Goal: Task Accomplishment & Management: Complete application form

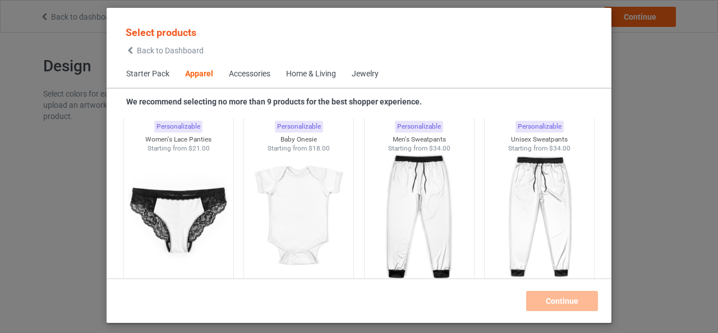
scroll to position [1540, 0]
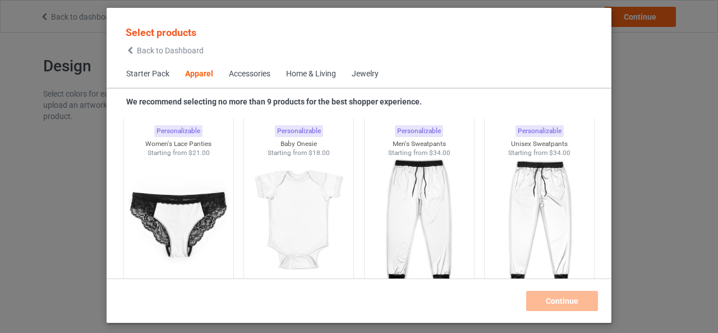
click at [317, 76] on div "Home & Living" at bounding box center [311, 73] width 50 height 11
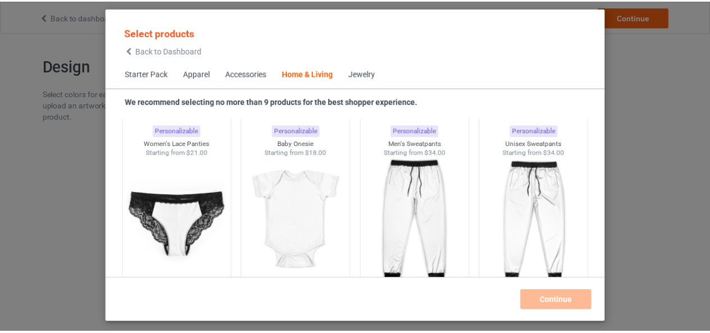
scroll to position [5061, 0]
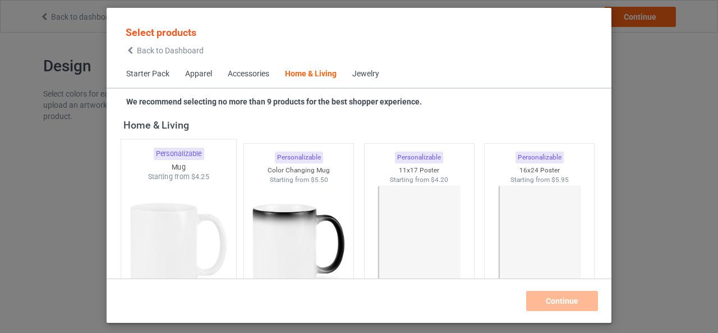
click at [200, 180] on span "$4.25" at bounding box center [200, 177] width 19 height 8
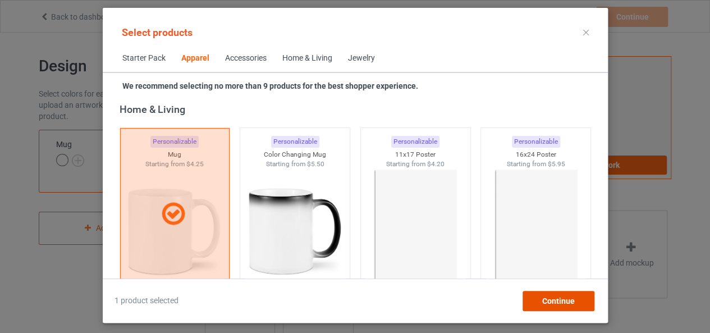
click at [561, 297] on span "Continue" at bounding box center [558, 300] width 33 height 9
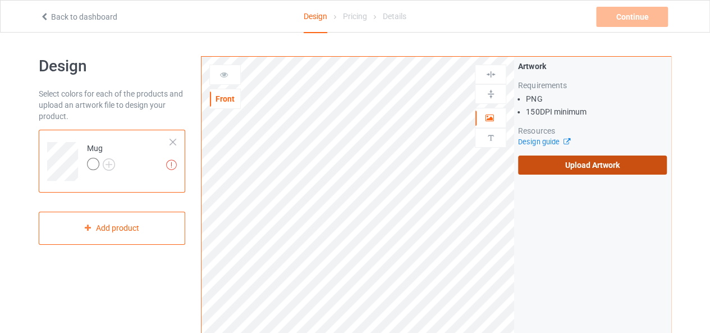
click at [609, 163] on label "Upload Artwork" at bounding box center [592, 164] width 149 height 19
click at [0, 0] on input "Upload Artwork" at bounding box center [0, 0] width 0 height 0
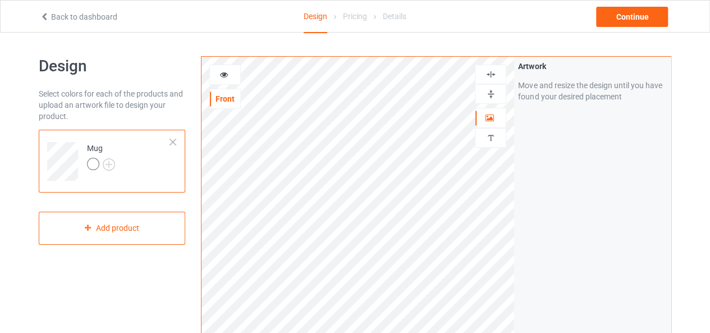
click at [495, 72] on img at bounding box center [490, 74] width 11 height 11
click at [489, 91] on img at bounding box center [490, 94] width 11 height 11
click at [490, 93] on img at bounding box center [490, 94] width 11 height 11
click at [492, 97] on img at bounding box center [490, 94] width 11 height 11
click at [228, 73] on icon at bounding box center [224, 73] width 10 height 8
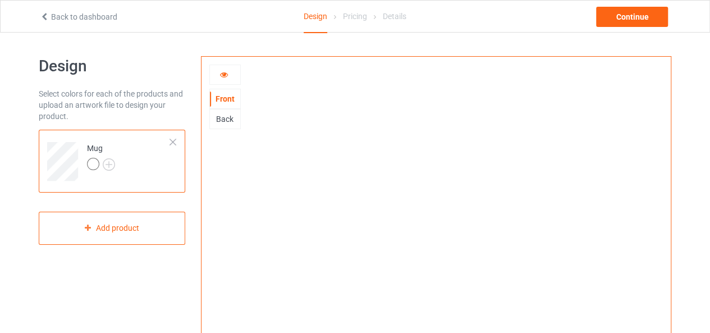
click at [224, 76] on icon at bounding box center [224, 73] width 10 height 8
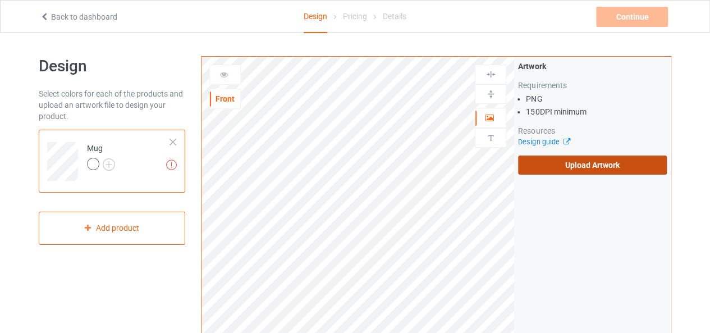
click at [566, 167] on label "Upload Artwork" at bounding box center [592, 164] width 149 height 19
click at [0, 0] on input "Upload Artwork" at bounding box center [0, 0] width 0 height 0
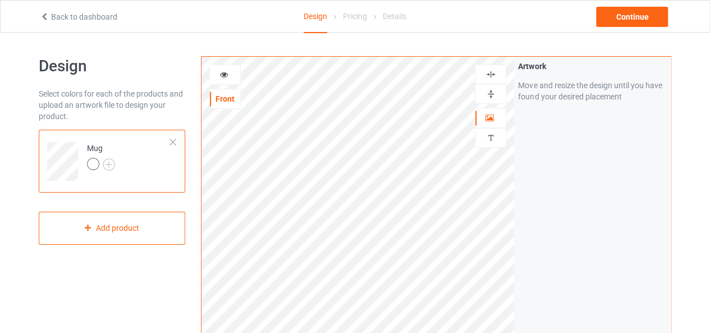
click at [492, 91] on img at bounding box center [490, 94] width 11 height 11
click at [490, 89] on img at bounding box center [490, 94] width 11 height 11
click at [222, 75] on icon at bounding box center [224, 73] width 10 height 8
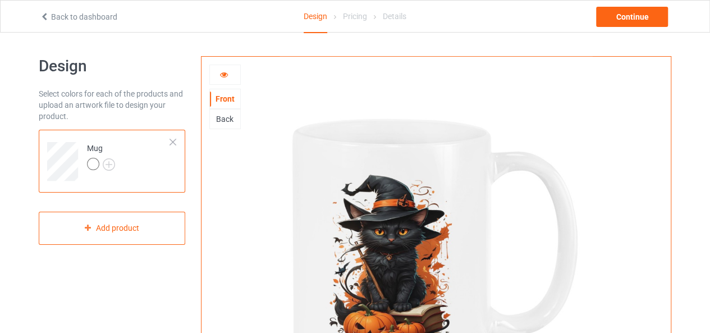
click at [224, 77] on icon at bounding box center [224, 73] width 10 height 8
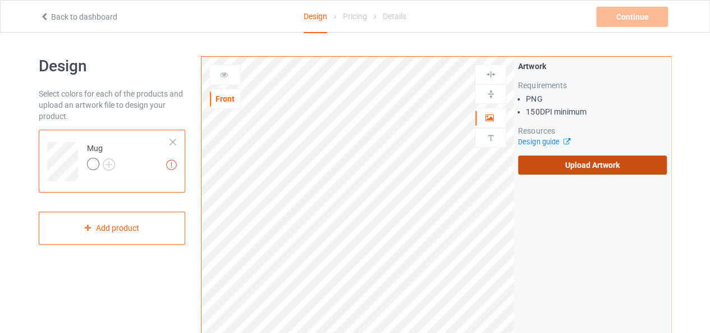
click at [535, 164] on label "Upload Artwork" at bounding box center [592, 164] width 149 height 19
click at [0, 0] on input "Upload Artwork" at bounding box center [0, 0] width 0 height 0
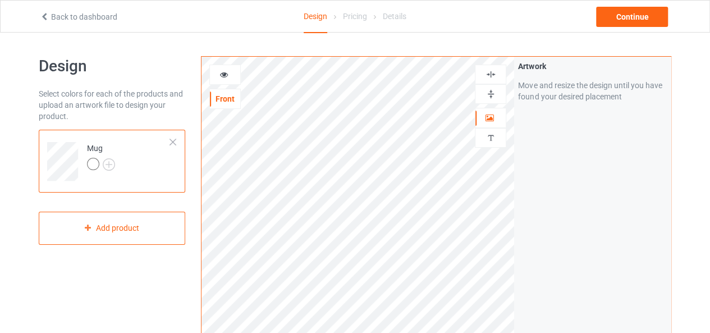
click at [489, 91] on img at bounding box center [490, 94] width 11 height 11
click at [494, 74] on img at bounding box center [490, 74] width 11 height 11
click at [224, 75] on icon at bounding box center [224, 73] width 10 height 8
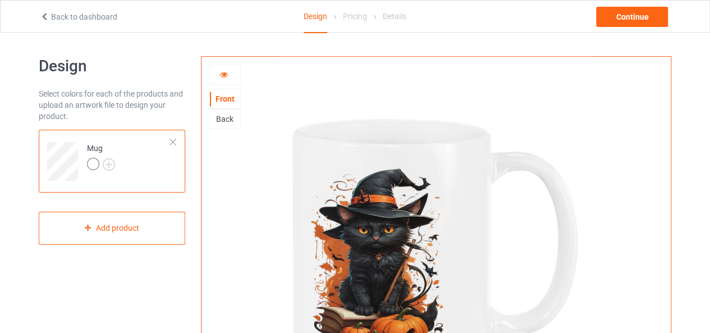
click at [224, 75] on icon at bounding box center [224, 73] width 10 height 8
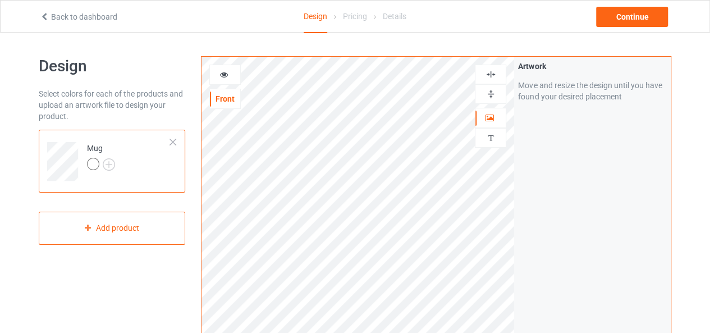
drag, startPoint x: 493, startPoint y: 93, endPoint x: 482, endPoint y: 90, distance: 11.7
click at [492, 93] on img at bounding box center [490, 94] width 11 height 11
click at [490, 76] on img at bounding box center [490, 74] width 11 height 11
click at [222, 74] on icon at bounding box center [224, 73] width 10 height 8
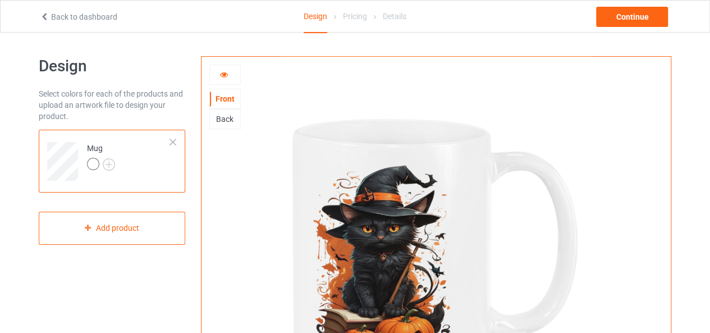
click at [221, 71] on icon at bounding box center [224, 73] width 10 height 8
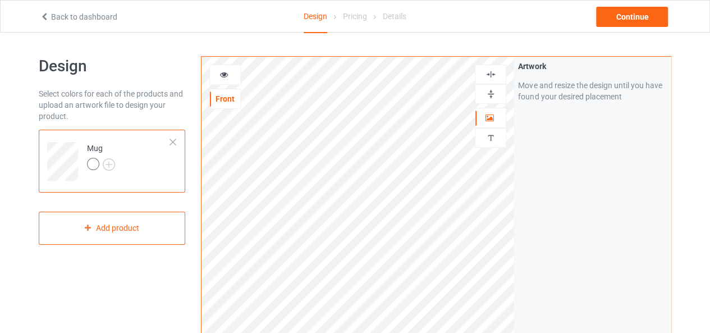
click at [491, 95] on img at bounding box center [490, 94] width 11 height 11
click at [488, 78] on img at bounding box center [490, 74] width 11 height 11
click at [227, 70] on icon at bounding box center [224, 73] width 10 height 8
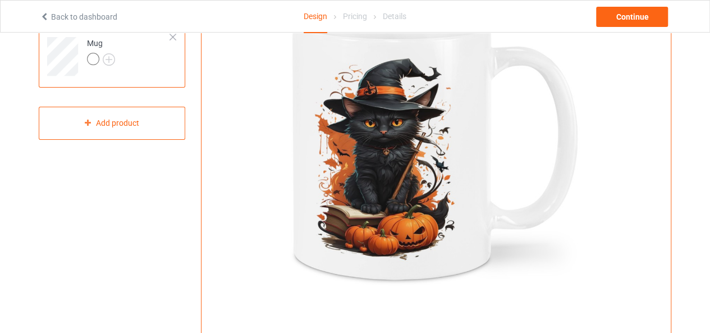
scroll to position [56, 0]
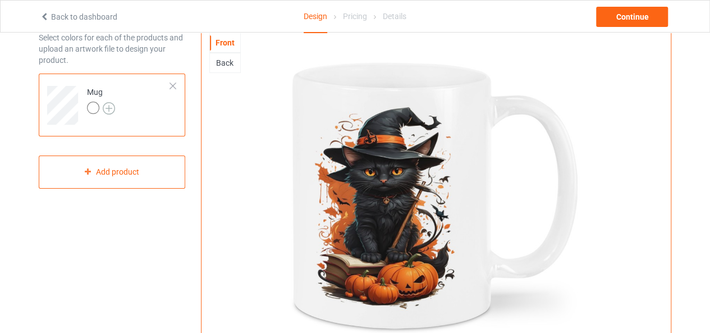
click at [112, 107] on img at bounding box center [109, 108] width 12 height 12
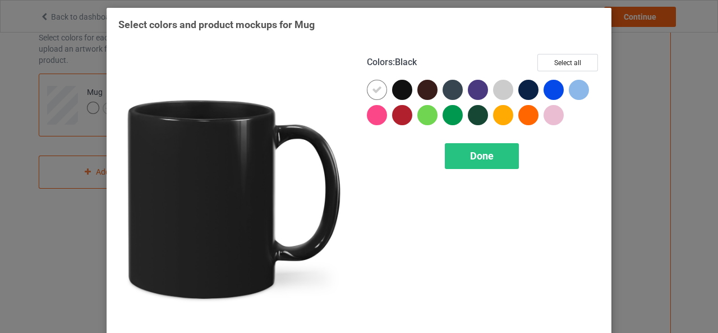
click at [401, 89] on div at bounding box center [402, 90] width 20 height 20
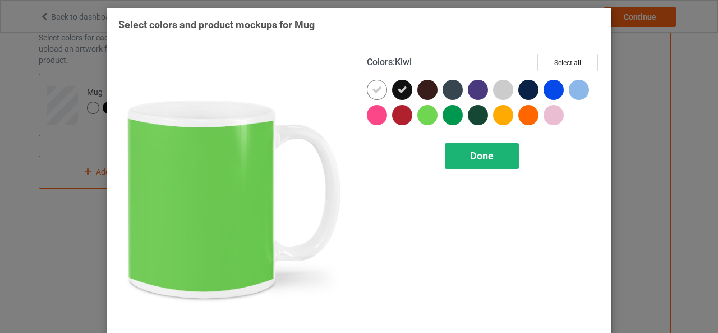
click at [447, 153] on div "Done" at bounding box center [482, 156] width 74 height 26
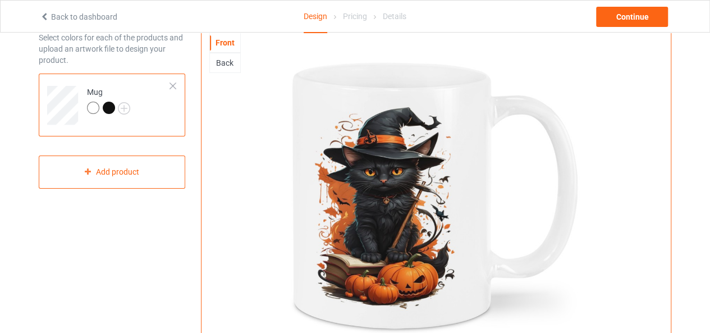
click at [107, 105] on div at bounding box center [109, 108] width 12 height 12
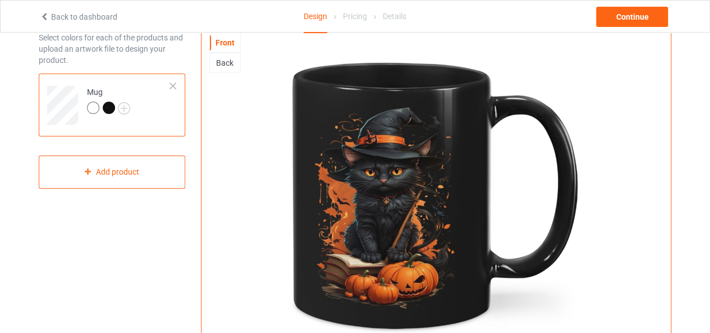
click at [109, 107] on div at bounding box center [109, 108] width 12 height 12
click at [95, 108] on div at bounding box center [93, 108] width 12 height 12
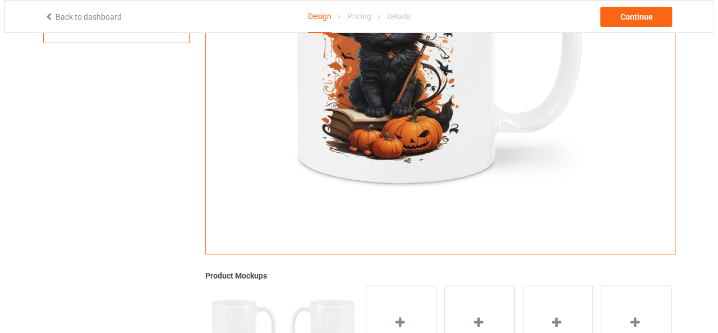
scroll to position [281, 0]
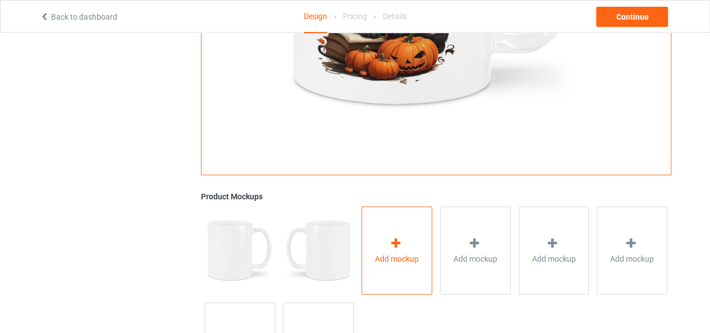
click at [395, 244] on icon at bounding box center [396, 243] width 14 height 12
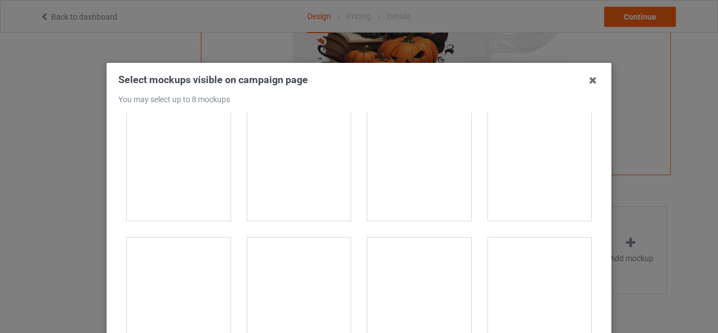
scroll to position [224, 0]
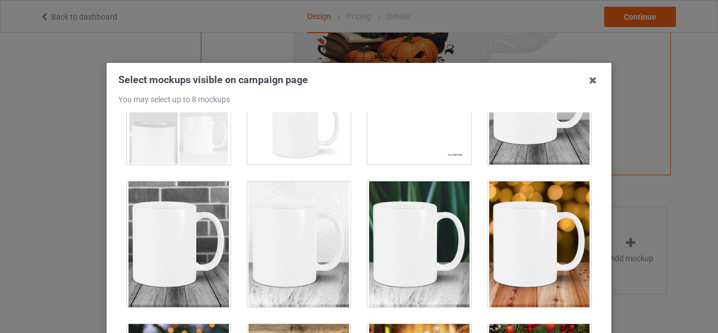
click at [386, 247] on div at bounding box center [420, 244] width 104 height 126
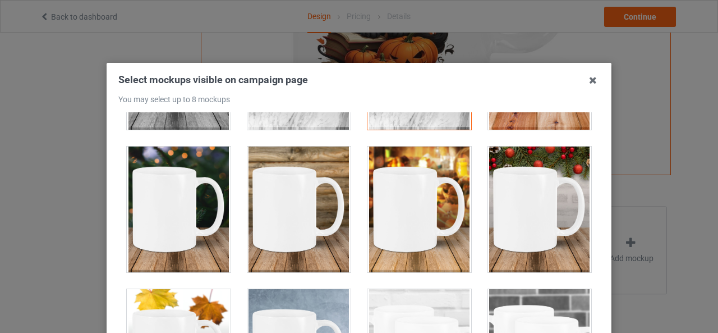
scroll to position [393, 0]
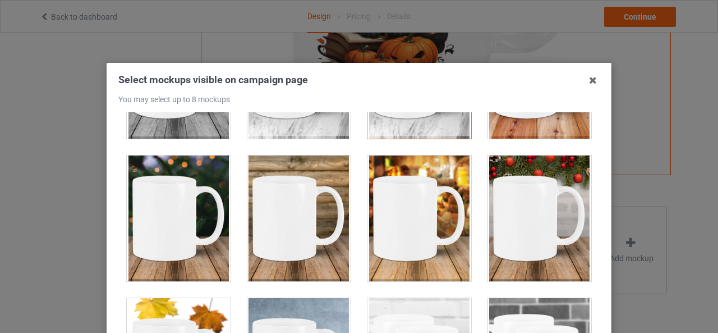
click at [398, 214] on div at bounding box center [420, 218] width 104 height 126
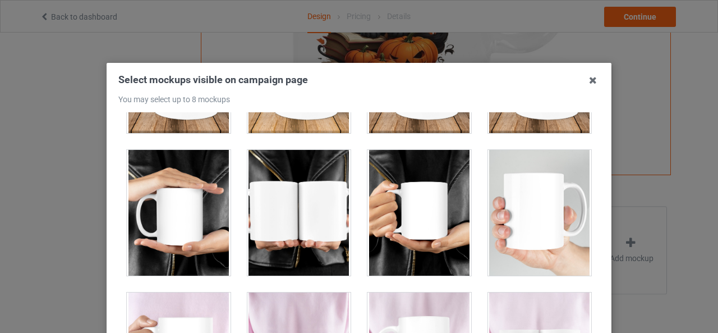
scroll to position [954, 0]
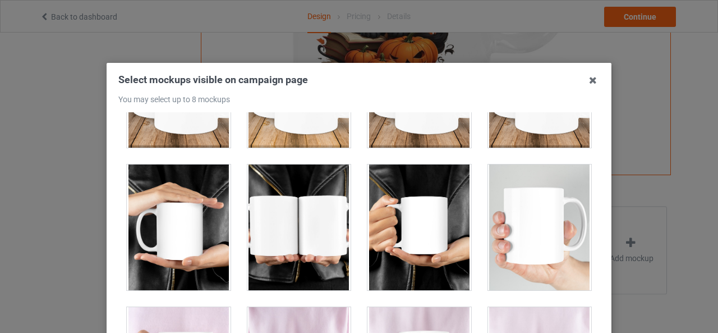
click at [315, 230] on div at bounding box center [299, 227] width 104 height 126
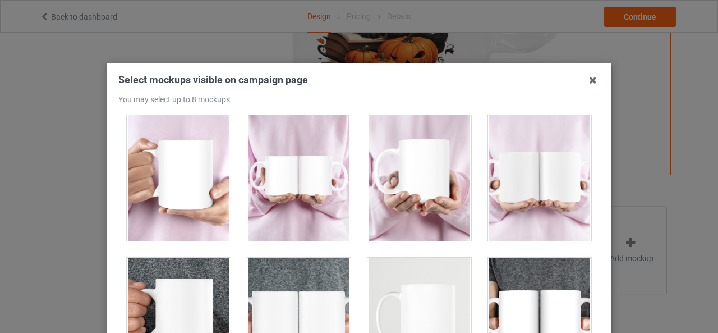
scroll to position [1122, 0]
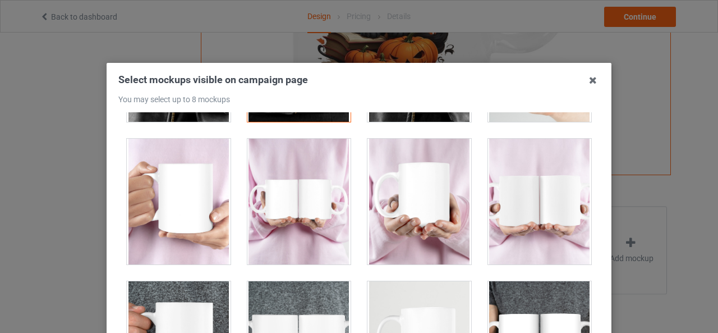
click at [317, 216] on div at bounding box center [299, 202] width 104 height 126
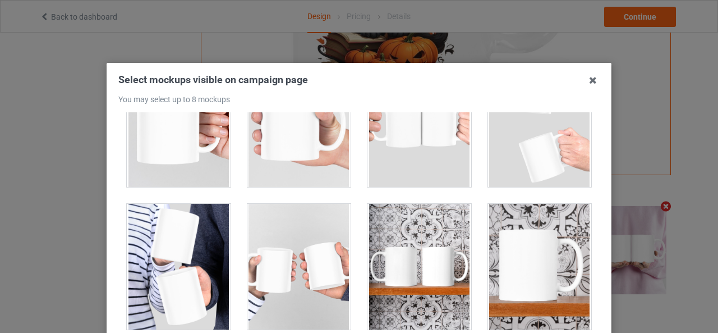
scroll to position [1684, 0]
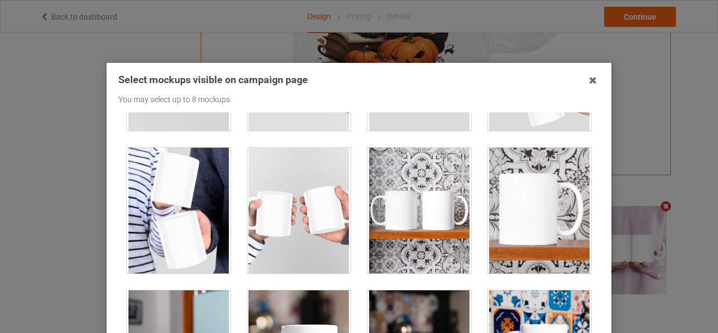
click at [306, 226] on div at bounding box center [299, 211] width 104 height 126
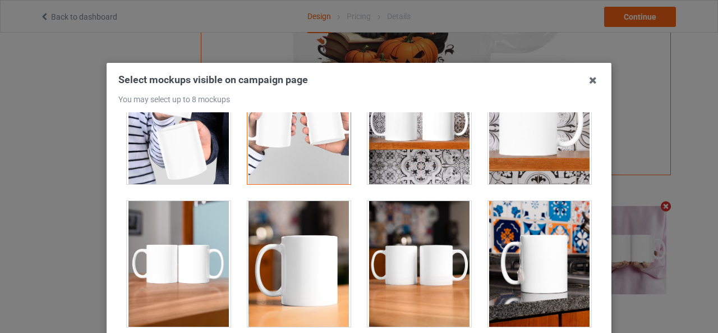
scroll to position [1796, 0]
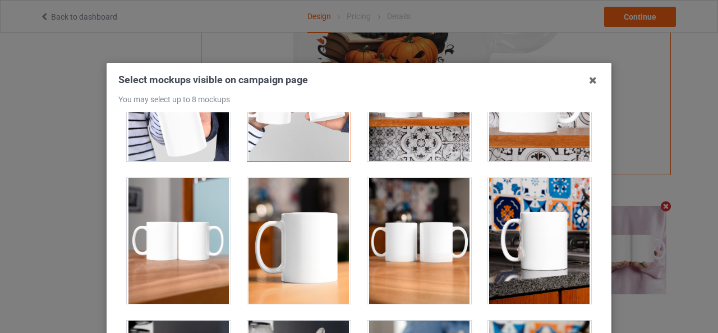
click at [382, 202] on div at bounding box center [420, 241] width 104 height 126
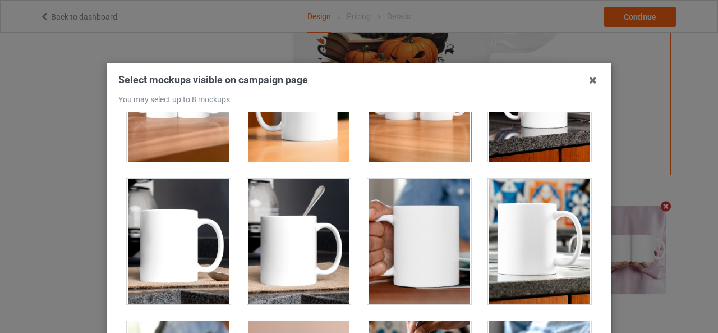
scroll to position [1964, 0]
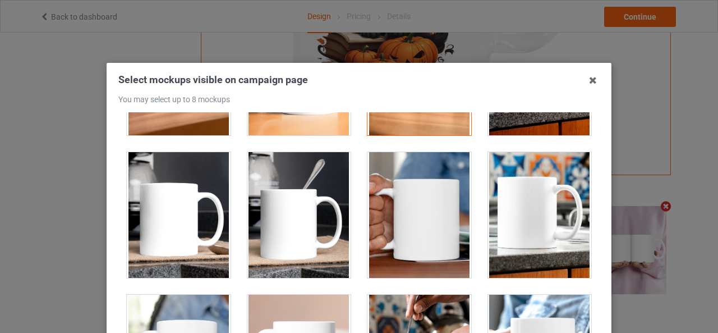
click at [392, 202] on div at bounding box center [420, 215] width 104 height 126
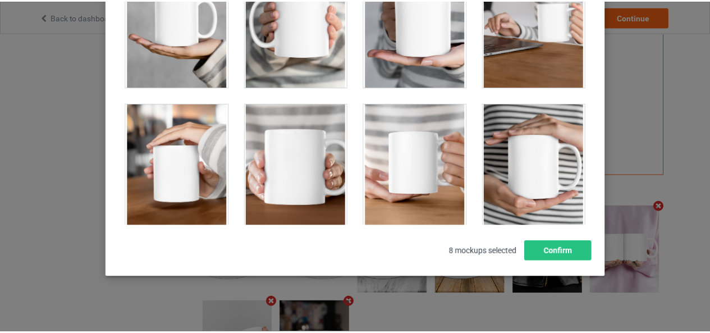
scroll to position [194, 0]
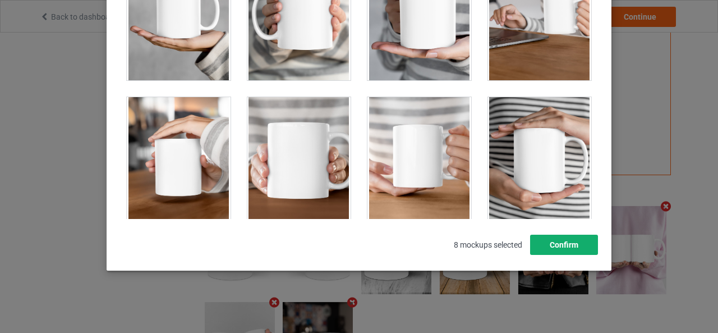
click at [544, 241] on button "Confirm" at bounding box center [564, 245] width 68 height 20
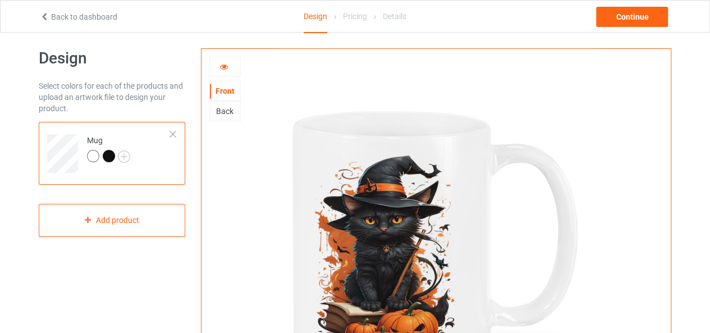
scroll to position [0, 0]
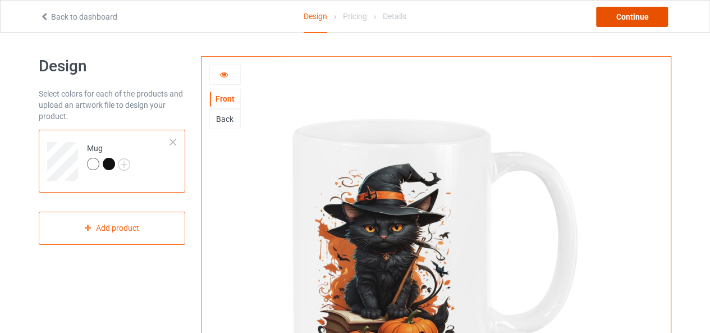
click at [627, 13] on div "Continue" at bounding box center [632, 17] width 72 height 20
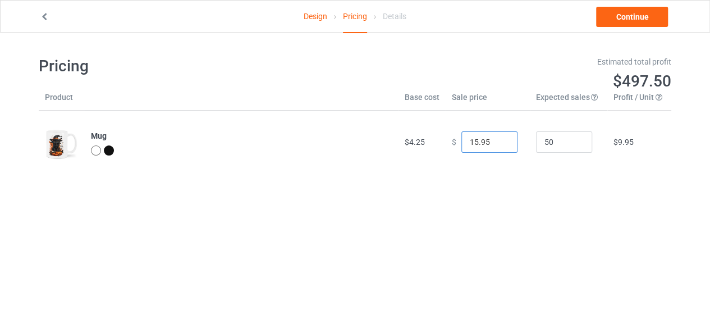
click at [496, 139] on input "15.95" at bounding box center [489, 141] width 56 height 21
click at [496, 139] on input "16.95" at bounding box center [489, 141] width 56 height 21
type input "17.95"
click at [498, 140] on input "17.95" at bounding box center [489, 141] width 56 height 21
click at [624, 15] on link "Continue" at bounding box center [632, 17] width 72 height 20
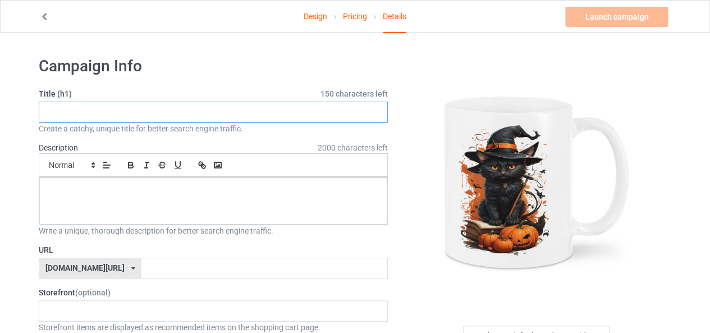
click at [356, 113] on input "text" at bounding box center [213, 112] width 349 height 21
click at [102, 112] on input "Beautiful halloween" at bounding box center [213, 112] width 349 height 21
click at [103, 112] on input "Beautiful hallowyeen" at bounding box center [213, 112] width 349 height 21
drag, startPoint x: 121, startPoint y: 116, endPoint x: 81, endPoint y: 109, distance: 40.4
click at [81, 109] on input "Beautiful halloyeen" at bounding box center [213, 112] width 349 height 21
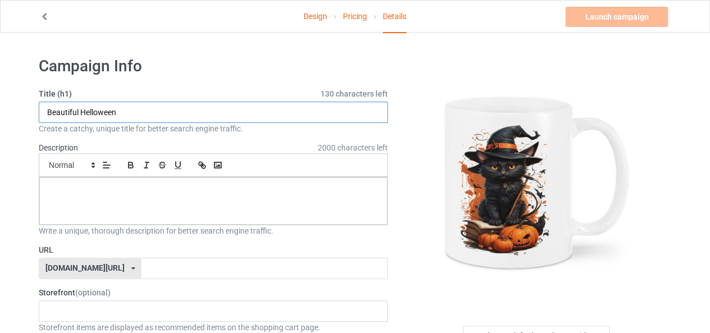
click at [91, 111] on input "Beautiful Helloween" at bounding box center [213, 112] width 349 height 21
click at [126, 115] on input "Beautiful Halloween" at bounding box center [213, 112] width 349 height 21
click at [125, 111] on input "Beautiful Halloween" at bounding box center [213, 112] width 349 height 21
type input "Beautiful Halloween Mug For Cat Lovers"
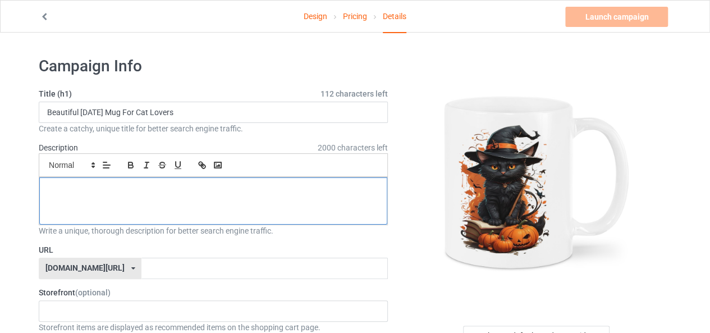
click at [155, 196] on div at bounding box center [213, 200] width 348 height 47
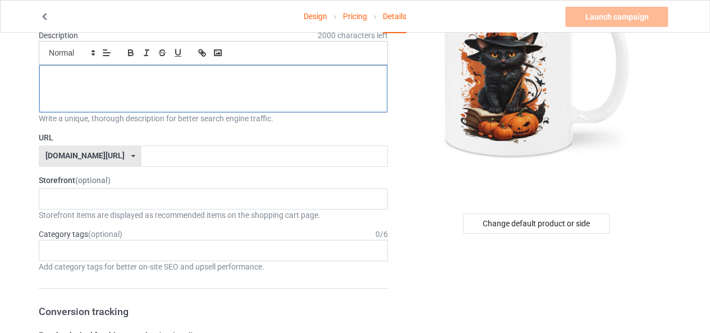
scroll to position [56, 0]
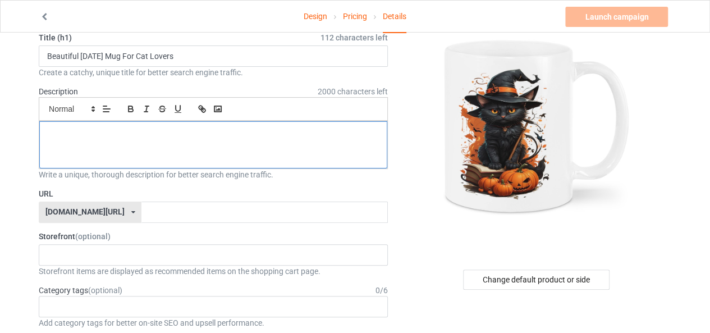
click at [174, 143] on div at bounding box center [213, 144] width 348 height 47
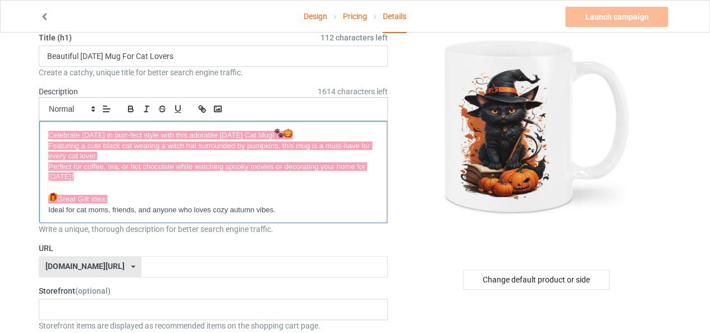
scroll to position [0, 0]
click at [292, 131] on img at bounding box center [287, 133] width 9 height 9
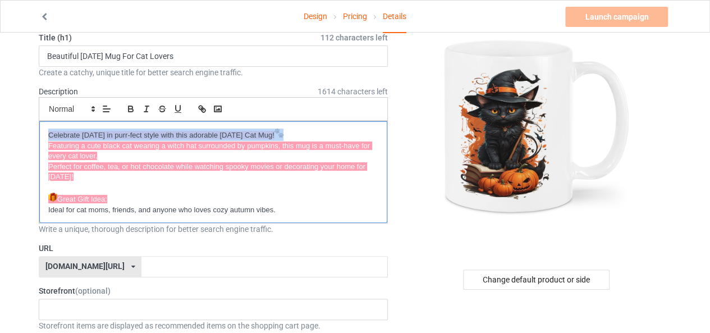
drag, startPoint x: 307, startPoint y: 131, endPoint x: 299, endPoint y: 130, distance: 8.4
click at [299, 130] on p "Celebrate Halloween in purr-fect style with this adorable Halloween Cat Mug!" at bounding box center [213, 135] width 330 height 12
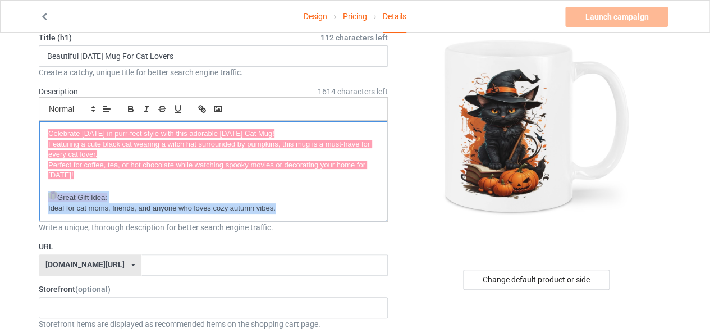
drag, startPoint x: 269, startPoint y: 202, endPoint x: 43, endPoint y: 195, distance: 226.3
click at [43, 195] on div "Celebrate Halloween in purr-fect style with this adorable Halloween Cat Mug! Fe…" at bounding box center [213, 171] width 348 height 100
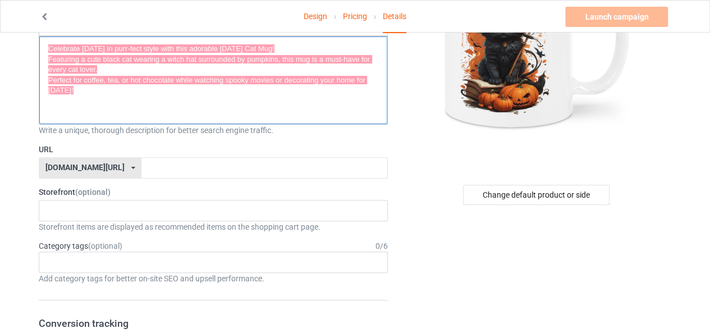
scroll to position [168, 0]
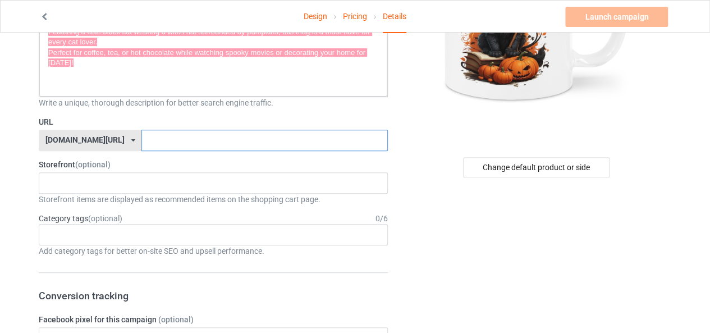
click at [167, 140] on input "text" at bounding box center [264, 140] width 246 height 21
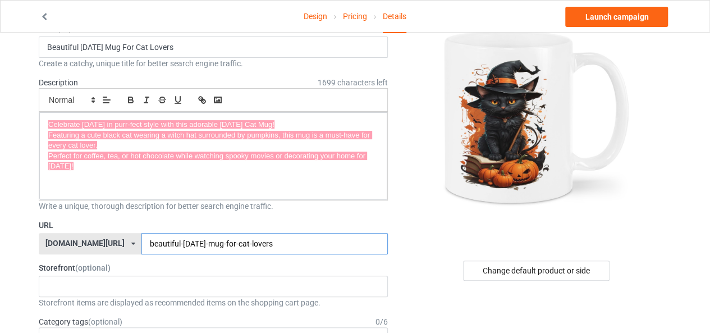
scroll to position [56, 0]
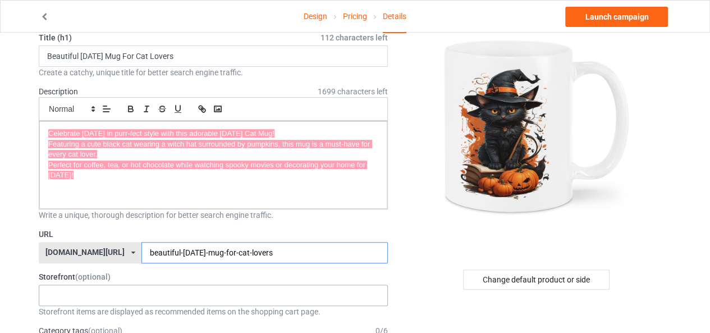
type input "beautiful-halloween-mug-for-cat-lovers"
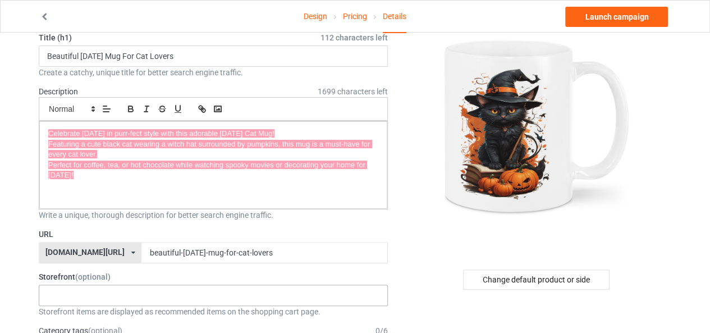
click at [53, 296] on input "text" at bounding box center [55, 296] width 17 height 10
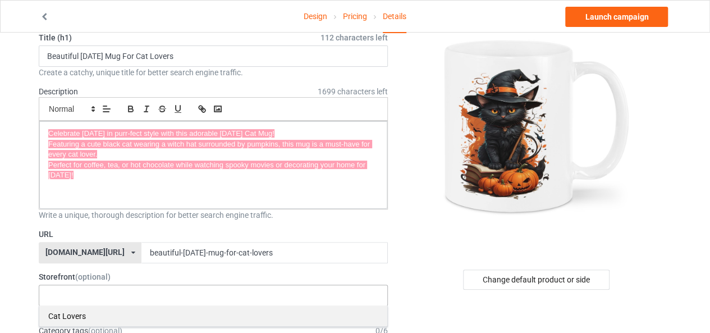
click at [58, 314] on div "Cat Lovers" at bounding box center [213, 315] width 348 height 21
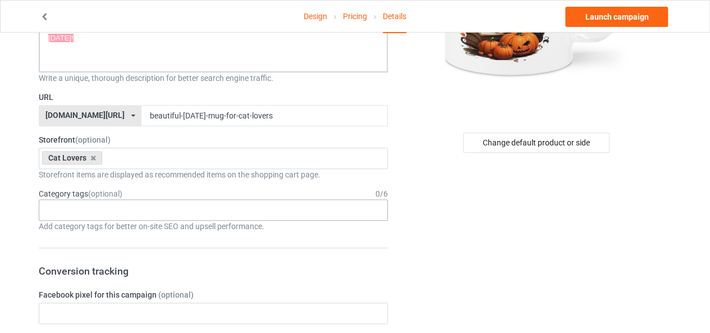
scroll to position [168, 0]
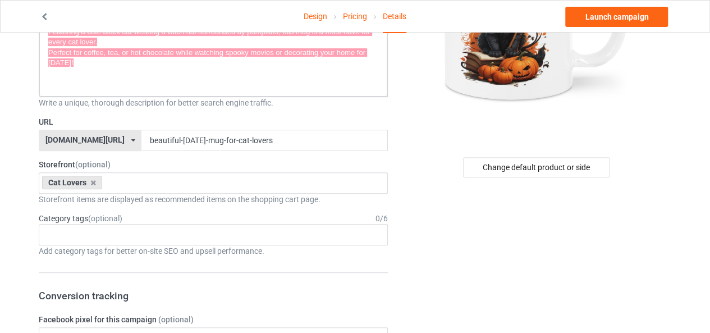
drag, startPoint x: 67, startPoint y: 166, endPoint x: 456, endPoint y: 236, distance: 394.7
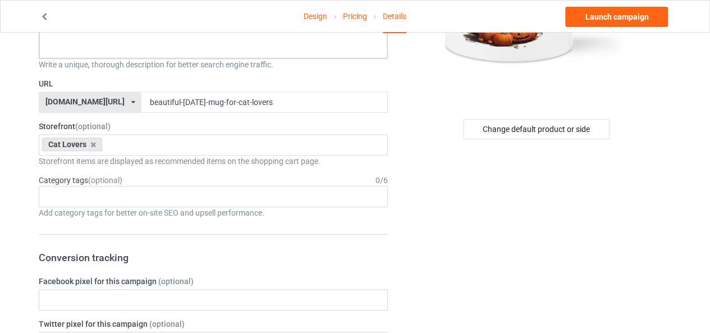
scroll to position [224, 0]
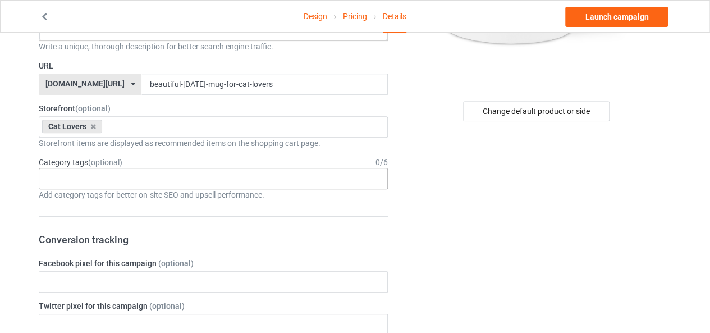
click at [49, 181] on div "Age > [DEMOGRAPHIC_DATA] > 1 Age > [DEMOGRAPHIC_DATA] Months > 1 Month Age > [D…" at bounding box center [213, 178] width 349 height 21
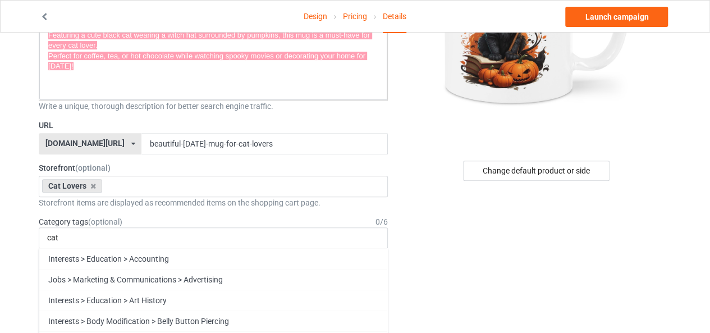
scroll to position [168, 0]
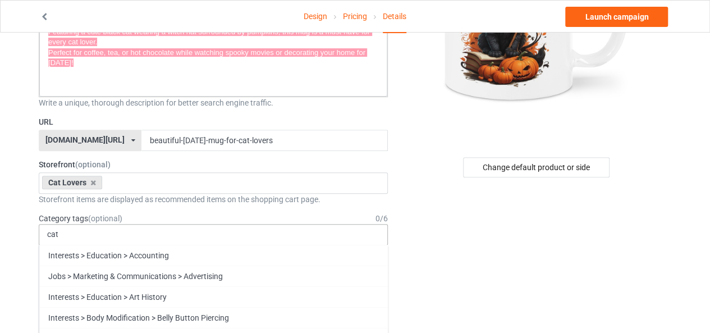
click at [71, 237] on div "cat Interests > Education > Accounting Jobs > Marketing & Communications > Adve…" at bounding box center [213, 234] width 349 height 21
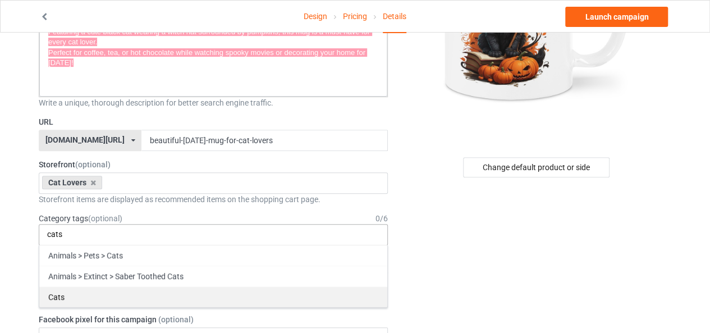
type input "cats"
click at [64, 296] on div "Cats" at bounding box center [213, 296] width 348 height 21
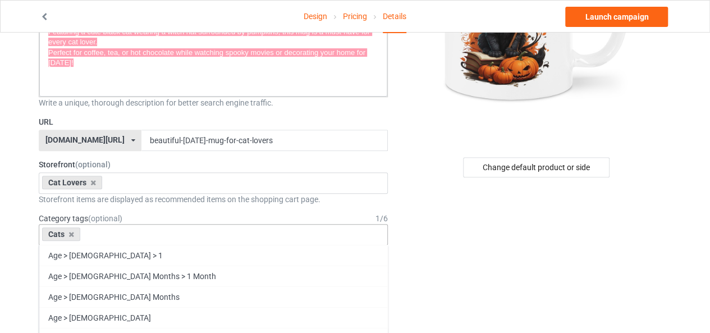
click at [93, 236] on input "text" at bounding box center [92, 235] width 17 height 10
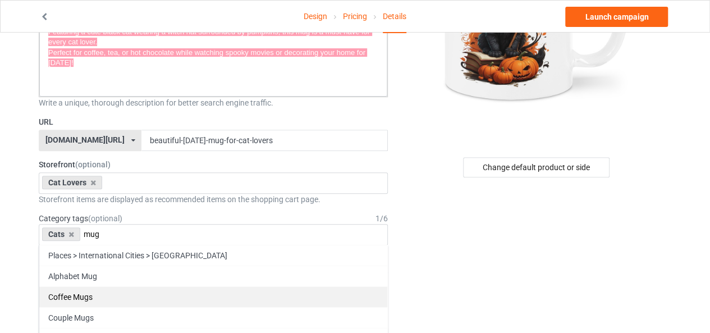
type input "mug"
click at [99, 291] on div "Coffee Mugs" at bounding box center [213, 296] width 348 height 21
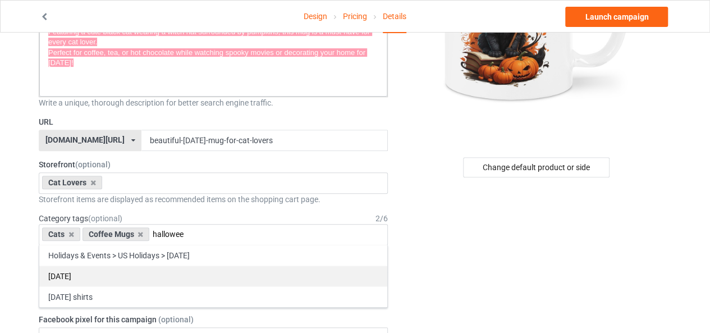
type input "hallowee"
click at [85, 276] on div "[DATE]" at bounding box center [213, 275] width 348 height 21
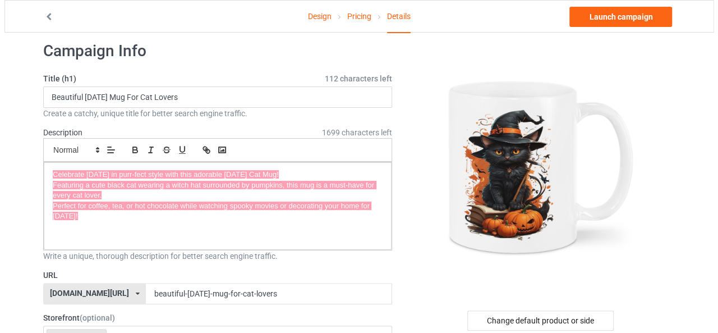
scroll to position [0, 0]
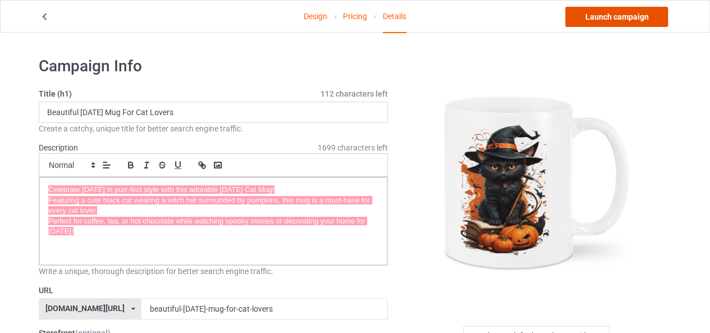
click at [604, 16] on link "Launch campaign" at bounding box center [616, 17] width 103 height 20
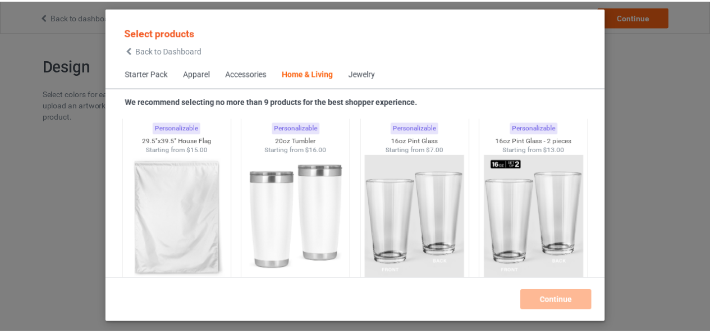
scroll to position [7489, 0]
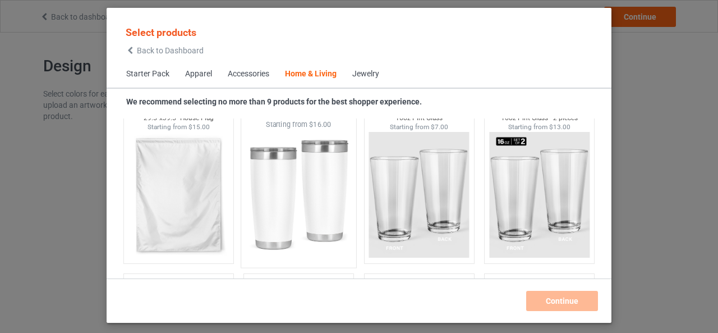
click at [310, 166] on img at bounding box center [299, 196] width 106 height 132
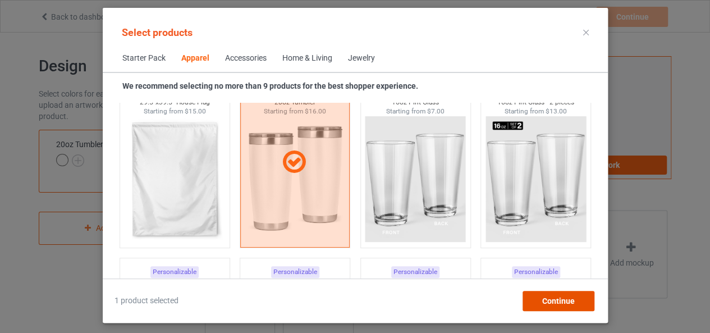
click at [552, 297] on span "Continue" at bounding box center [558, 300] width 33 height 9
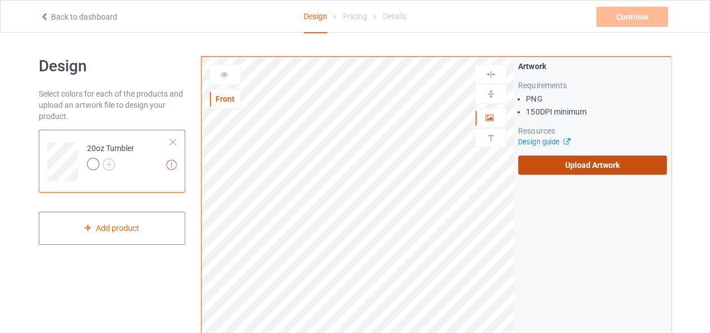
click at [557, 159] on label "Upload Artwork" at bounding box center [592, 164] width 149 height 19
click at [0, 0] on input "Upload Artwork" at bounding box center [0, 0] width 0 height 0
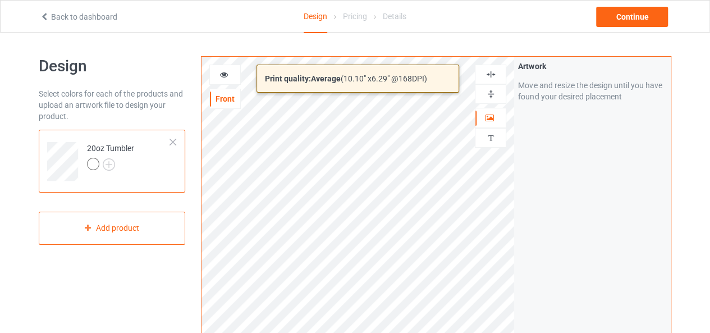
click at [478, 332] on html "Back to dashboard Design Pricing Details Continue Design Select colors for each…" at bounding box center [355, 166] width 710 height 333
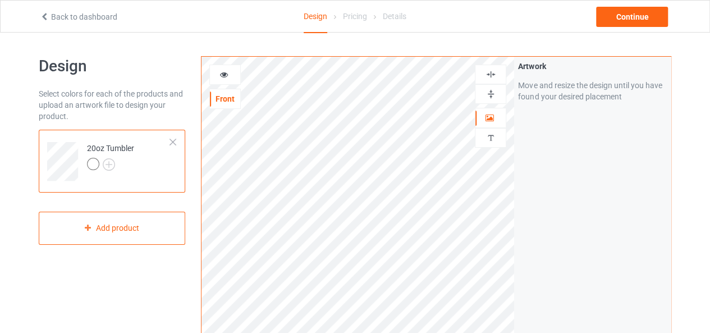
click at [486, 93] on img at bounding box center [490, 94] width 11 height 11
click at [490, 72] on img at bounding box center [490, 74] width 11 height 11
click at [487, 91] on img at bounding box center [490, 94] width 11 height 11
click at [488, 72] on img at bounding box center [490, 74] width 11 height 11
click at [226, 72] on icon at bounding box center [224, 73] width 10 height 8
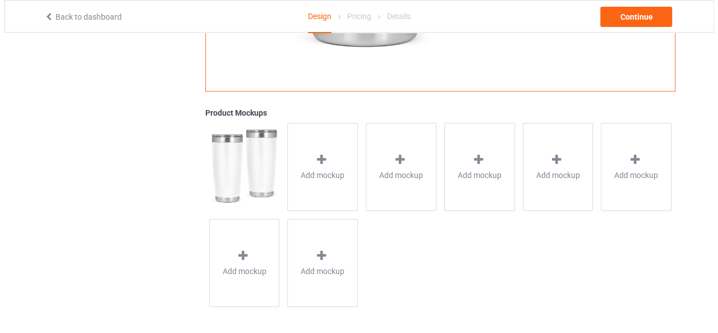
scroll to position [365, 0]
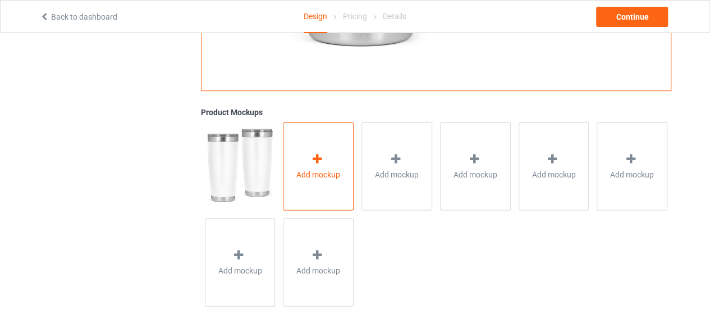
click at [322, 164] on div at bounding box center [318, 160] width 16 height 16
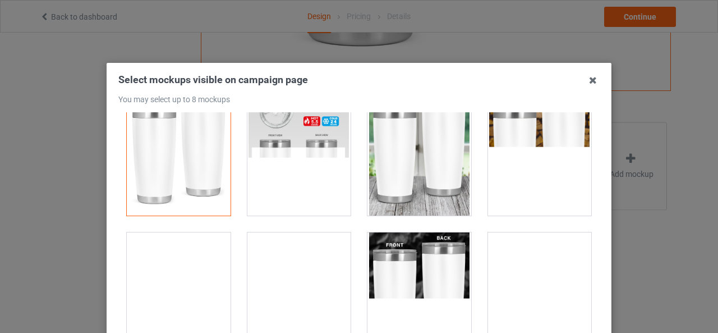
scroll to position [112, 0]
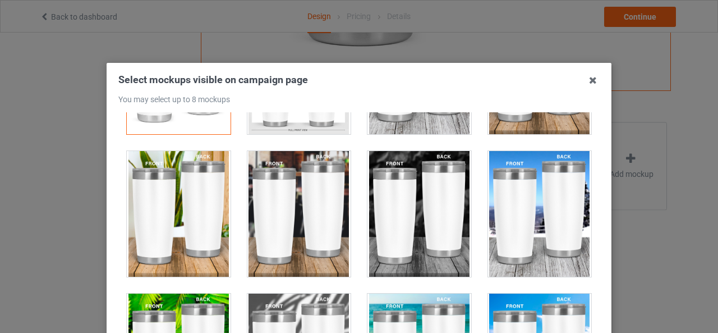
click at [147, 213] on div at bounding box center [179, 214] width 104 height 126
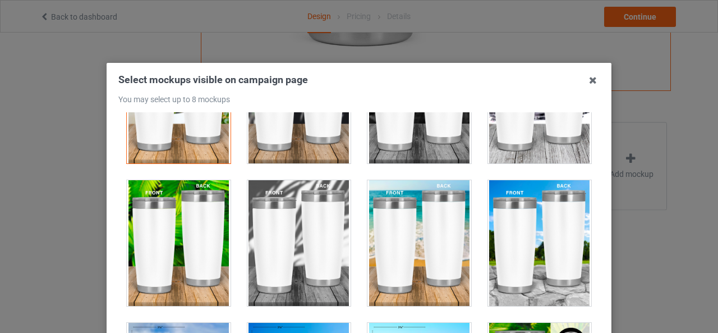
scroll to position [224, 0]
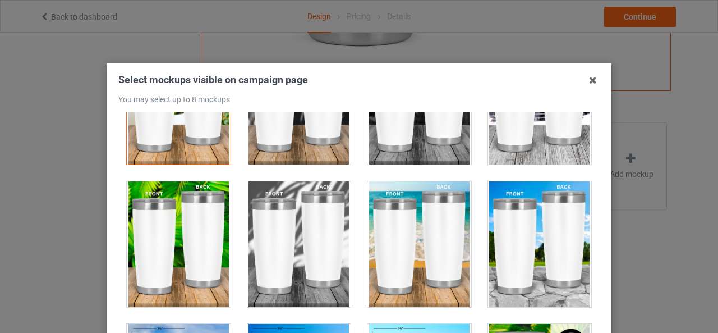
click at [538, 246] on div at bounding box center [540, 244] width 104 height 126
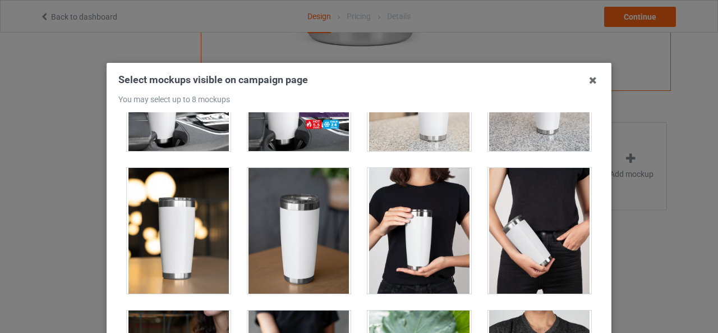
scroll to position [1403, 0]
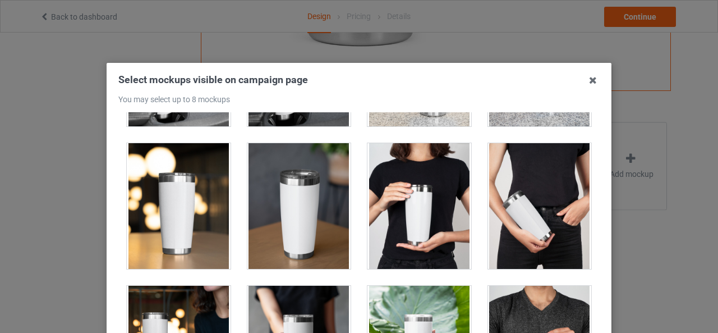
click at [158, 213] on div at bounding box center [179, 206] width 104 height 126
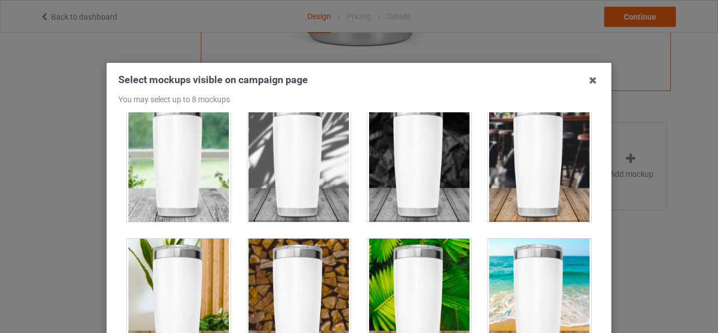
scroll to position [2076, 0]
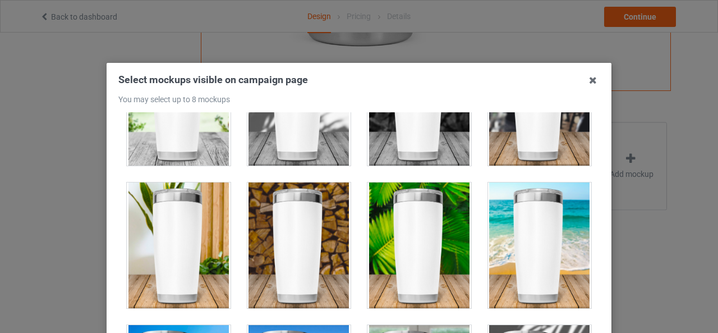
click at [204, 238] on div at bounding box center [179, 245] width 104 height 126
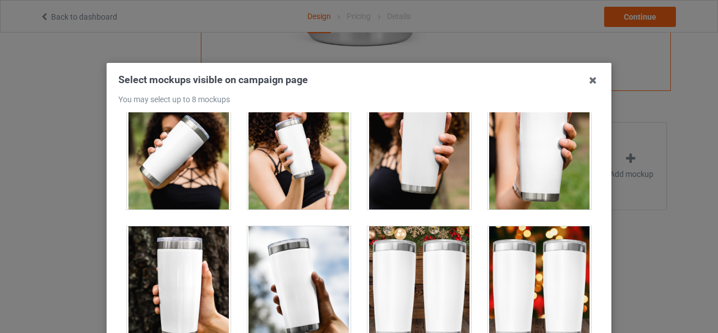
scroll to position [2974, 0]
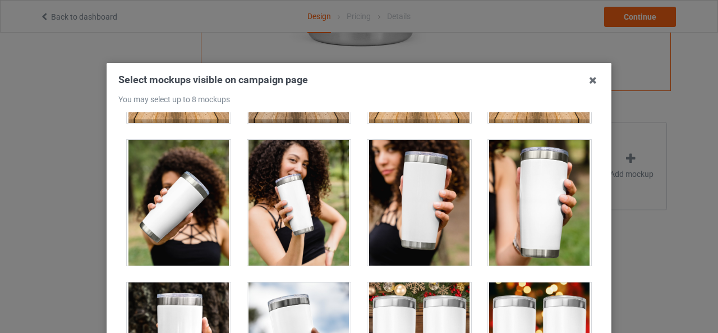
click at [166, 204] on div at bounding box center [179, 203] width 104 height 126
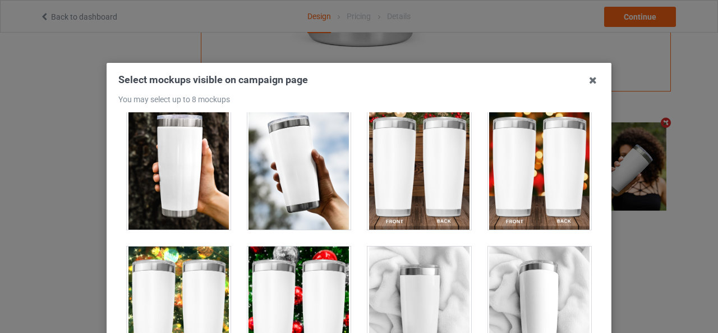
scroll to position [3143, 0]
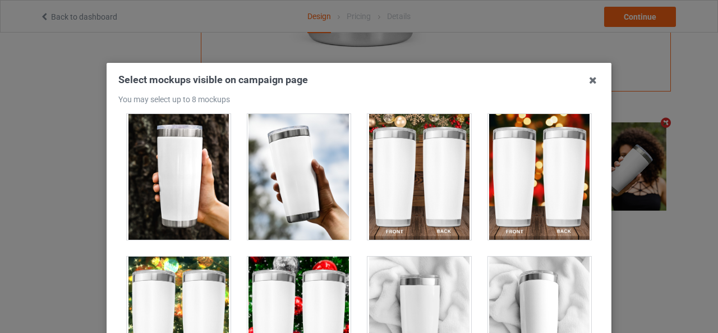
click at [180, 198] on div at bounding box center [179, 177] width 104 height 126
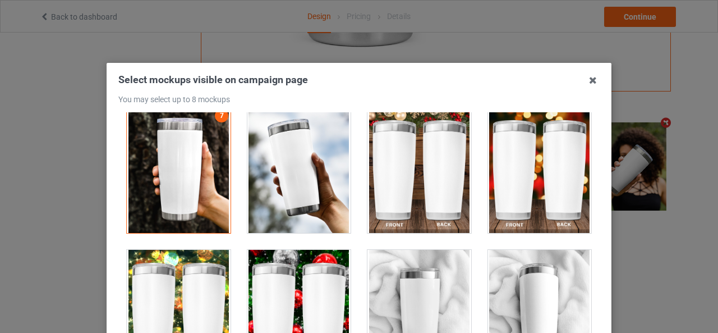
scroll to position [3093, 0]
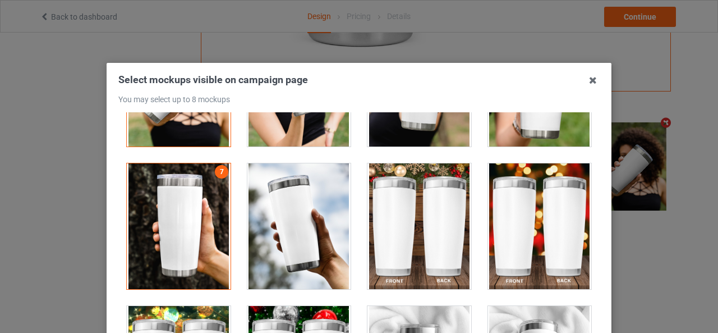
click at [293, 227] on div at bounding box center [299, 226] width 104 height 126
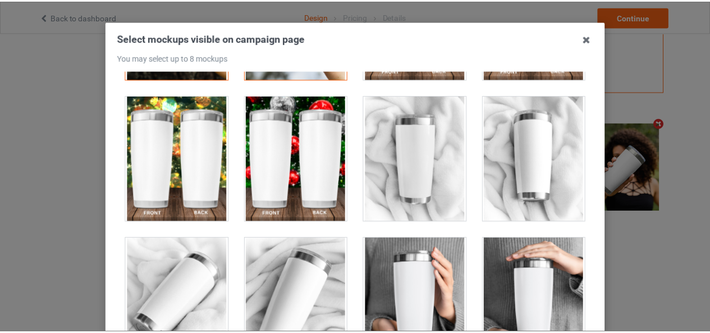
scroll to position [112, 0]
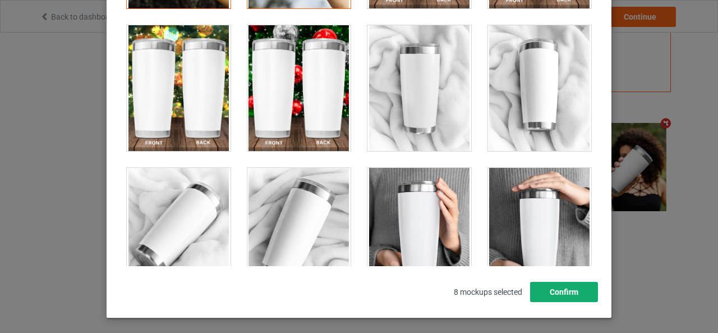
click at [557, 291] on button "Confirm" at bounding box center [564, 292] width 68 height 20
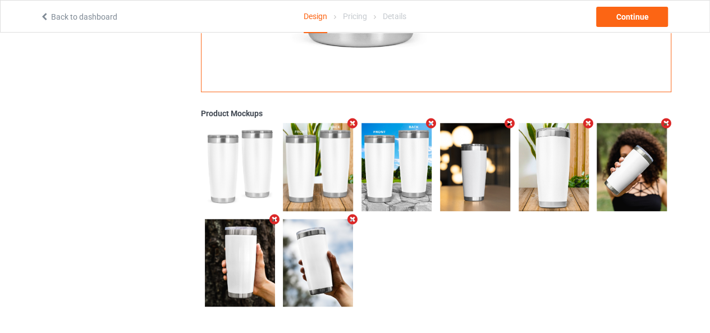
scroll to position [83, 0]
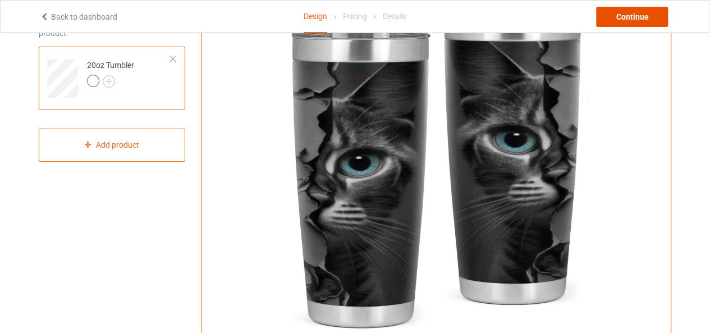
click at [611, 15] on div "Continue" at bounding box center [632, 17] width 72 height 20
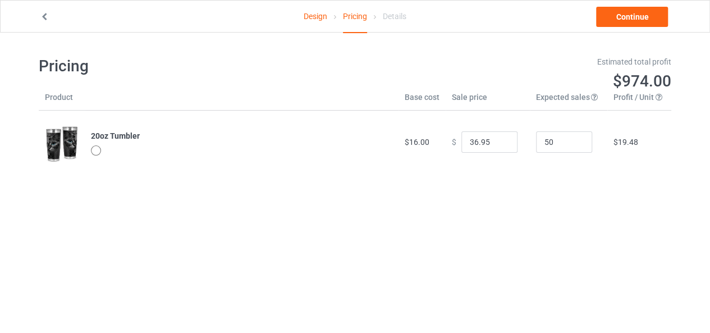
drag, startPoint x: 571, startPoint y: 171, endPoint x: 602, endPoint y: 244, distance: 78.5
click at [606, 243] on body "Design Pricing Details Continue Pricing Estimated total profit $974.00 Product …" at bounding box center [355, 199] width 710 height 333
click at [611, 16] on link "Continue" at bounding box center [632, 17] width 72 height 20
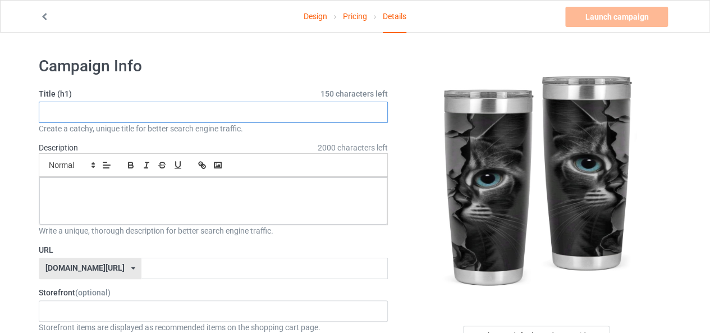
click at [107, 113] on input "text" at bounding box center [213, 112] width 349 height 21
click at [189, 114] on input "text" at bounding box center [213, 112] width 349 height 21
click at [154, 114] on input "text" at bounding box center [213, 112] width 349 height 21
type input "B"
click at [146, 111] on input "text" at bounding box center [213, 112] width 349 height 21
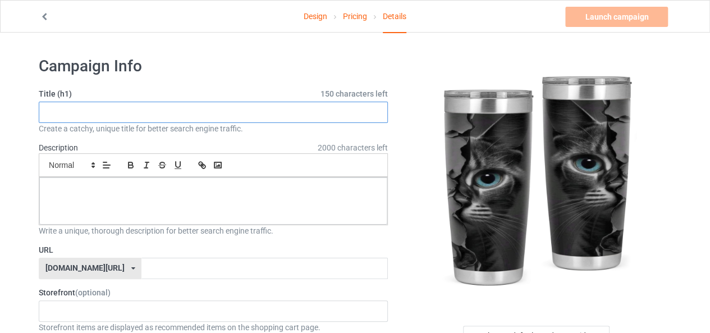
paste input "Mystic Cat Eyes Tumbler – Stylish Stainless Steel Travel Mug for Cat Lovers""
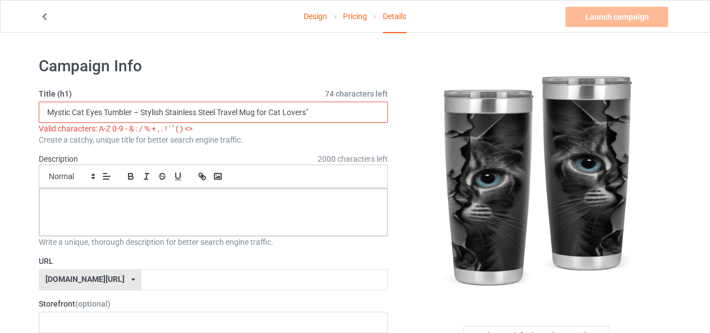
drag, startPoint x: 146, startPoint y: 111, endPoint x: 332, endPoint y: 109, distance: 185.8
click at [332, 109] on input "Mystic Cat Eyes Tumbler – Stylish Stainless Steel Travel Mug for Cat Lovers"" at bounding box center [213, 112] width 349 height 21
click at [140, 111] on input "Mystic Cat Eyes Tumbler – Stylish Stainless Steel Travel Mug for Cat Lovers" at bounding box center [213, 112] width 349 height 21
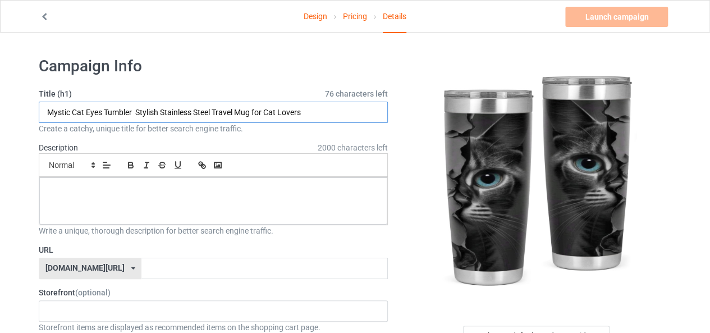
type input "Mystic Cat Eyes Tumbler Stylish Stainless Steel Travel Mug for Cat Lovers"
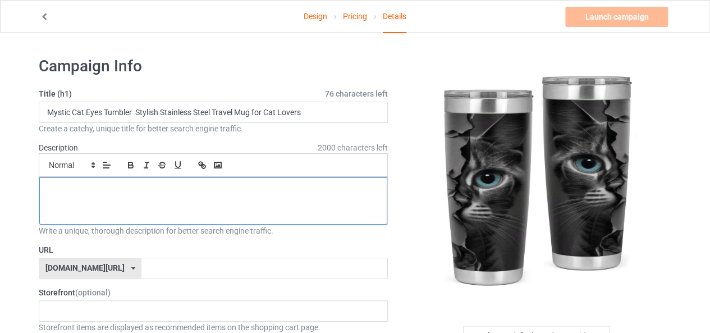
click at [85, 203] on div at bounding box center [213, 200] width 348 height 47
click at [114, 196] on div at bounding box center [213, 200] width 348 height 47
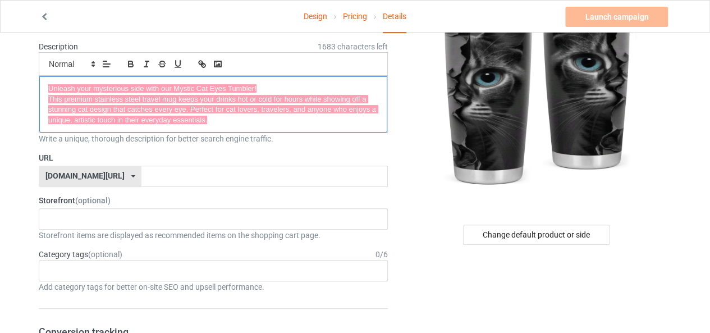
scroll to position [112, 0]
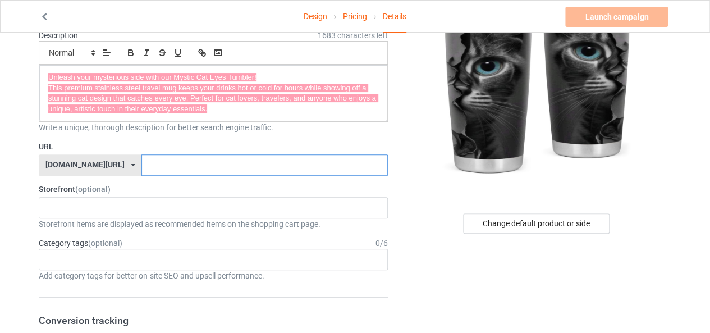
click at [153, 166] on input "text" at bounding box center [264, 164] width 246 height 21
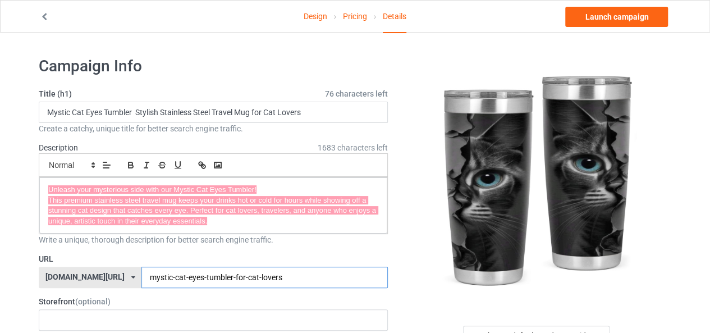
scroll to position [56, 0]
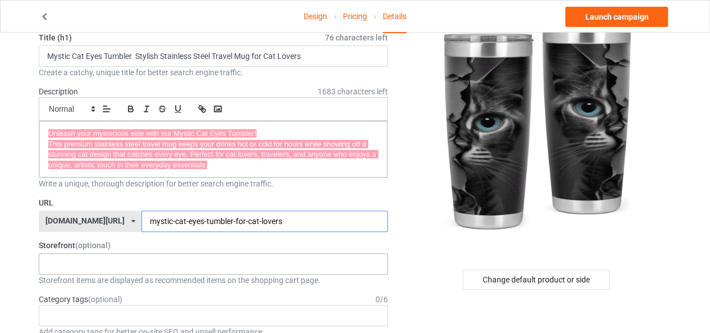
type input "mystic-cat-eyes-tumbler-for-cat-lovers"
click at [113, 262] on div "Cat Lovers 68dbaaa667bd0c002f9d86fe" at bounding box center [213, 263] width 349 height 21
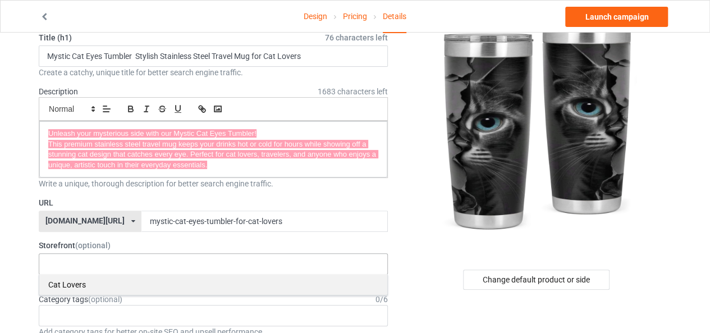
click at [63, 281] on div "Cat Lovers" at bounding box center [213, 284] width 348 height 21
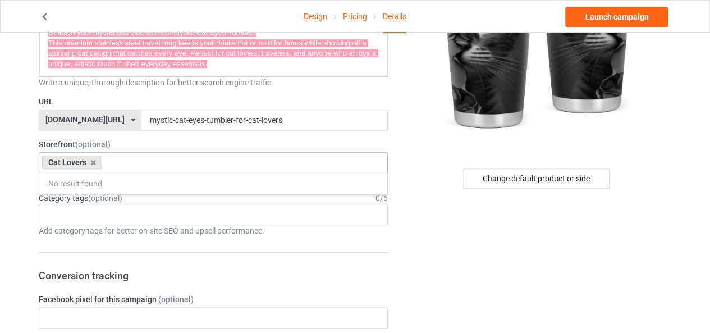
scroll to position [168, 0]
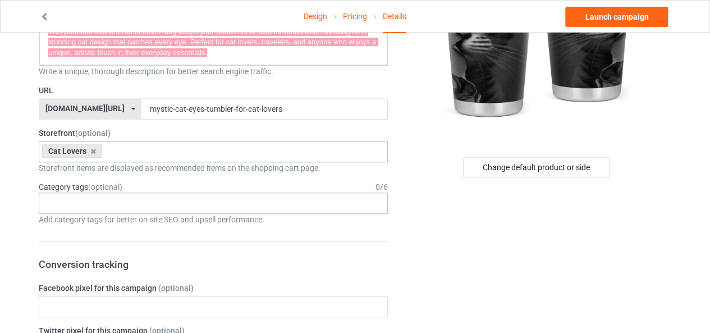
click at [126, 202] on div "Age > [DEMOGRAPHIC_DATA] > 1 Age > [DEMOGRAPHIC_DATA] Months > 1 Month Age > [D…" at bounding box center [213, 202] width 349 height 21
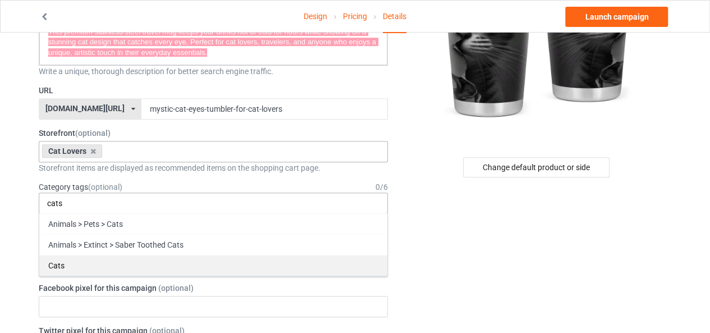
type input "cats"
click at [63, 259] on div "Cats" at bounding box center [213, 265] width 348 height 21
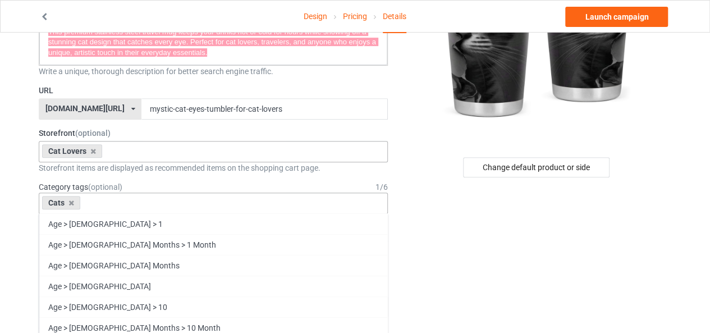
click at [121, 200] on div "Cats Age > [DEMOGRAPHIC_DATA] > 1 Age > [DEMOGRAPHIC_DATA] Months > 1 Month Age…" at bounding box center [213, 202] width 349 height 21
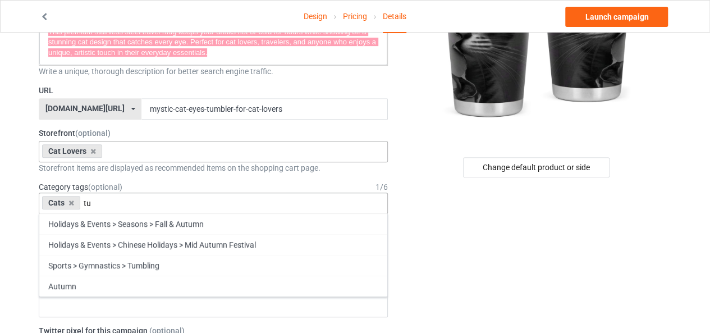
type input "t"
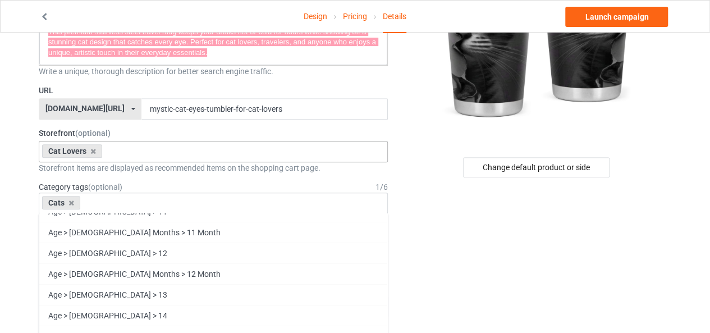
scroll to position [224, 0]
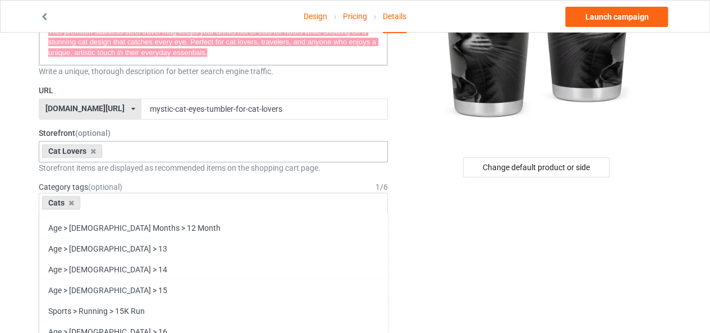
click at [97, 201] on input "text" at bounding box center [92, 204] width 17 height 10
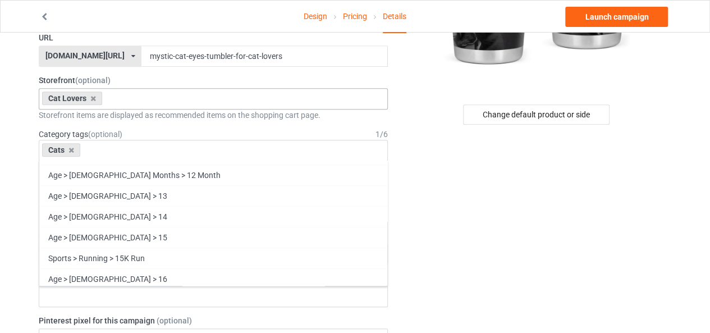
scroll to position [112, 0]
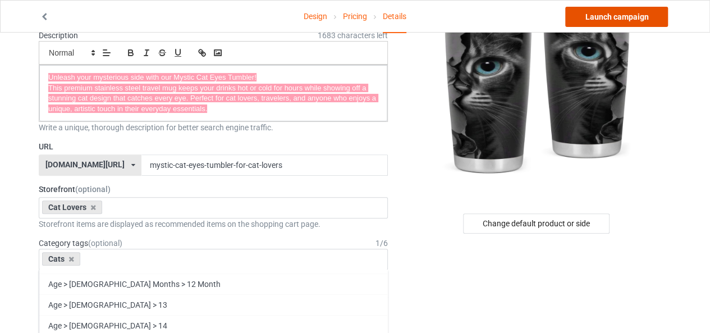
click at [615, 13] on link "Launch campaign" at bounding box center [616, 17] width 103 height 20
